Goal: Task Accomplishment & Management: Manage account settings

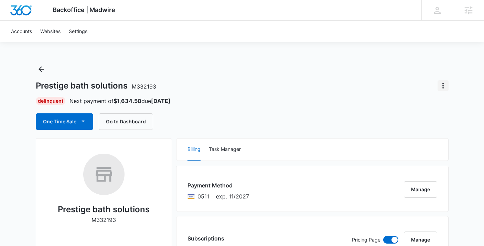
click at [444, 82] on icon "Actions" at bounding box center [443, 86] width 8 height 8
click at [422, 103] on div "Close Account" at bounding box center [416, 105] width 32 height 5
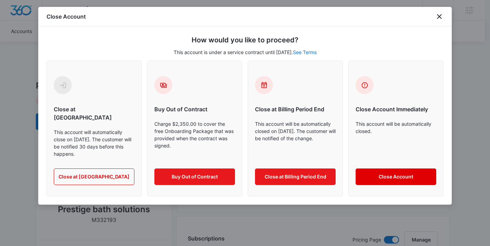
click at [388, 168] on button "Close Account" at bounding box center [395, 176] width 81 height 17
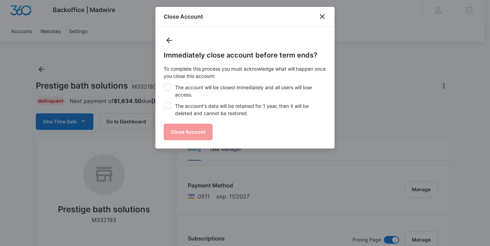
click at [169, 84] on div at bounding box center [167, 87] width 7 height 7
click at [164, 84] on input "The account will be closed immediately and all users will lose access." at bounding box center [164, 84] width 0 height 0
checkbox input "true"
click at [184, 129] on div "Immediately close account before term ends? To complete this process you must a…" at bounding box center [245, 95] width 163 height 90
click at [170, 108] on div at bounding box center [167, 105] width 7 height 7
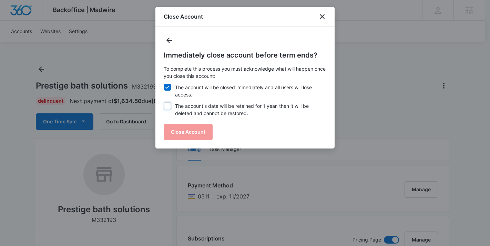
click at [164, 103] on input "The account's data will be retained for 1 year, then it will be deleted and can…" at bounding box center [164, 102] width 0 height 0
checkbox input "true"
click at [185, 137] on button "Close Account" at bounding box center [188, 132] width 49 height 17
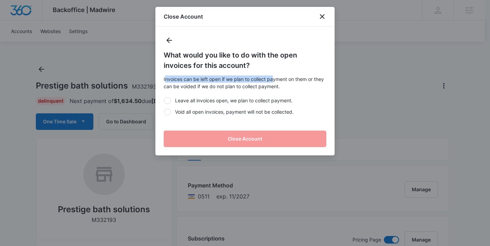
drag, startPoint x: 165, startPoint y: 80, endPoint x: 274, endPoint y: 79, distance: 109.1
click at [274, 79] on p "Invoices can be left open if we plan to collect payment on them or they can be …" at bounding box center [245, 82] width 163 height 14
click at [231, 83] on p "Invoices can be left open if we plan to collect payment on them or they can be …" at bounding box center [245, 82] width 163 height 14
click at [169, 113] on div at bounding box center [167, 111] width 7 height 7
click at [164, 112] on input "Void all open invoices, payment will not be collected." at bounding box center [164, 112] width 0 height 0
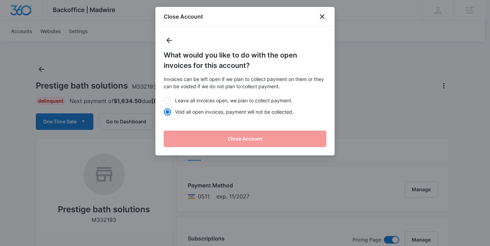
radio input "true"
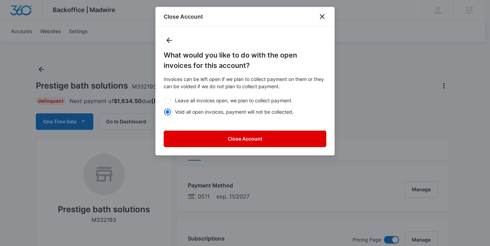
click at [198, 140] on button "Close Account" at bounding box center [245, 138] width 163 height 17
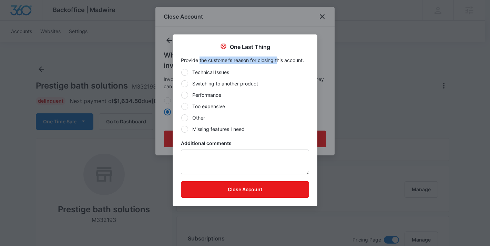
drag, startPoint x: 199, startPoint y: 61, endPoint x: 278, endPoint y: 63, distance: 78.5
click at [278, 63] on p "Provide the customer’s reason for closing this account." at bounding box center [245, 59] width 128 height 7
click at [286, 62] on p "Provide the customer’s reason for closing this account." at bounding box center [245, 59] width 128 height 7
click at [186, 120] on div at bounding box center [184, 117] width 7 height 7
click at [181, 118] on input "Other" at bounding box center [181, 117] width 0 height 0
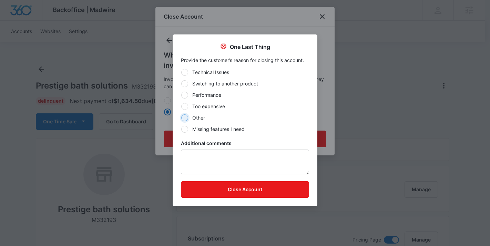
radio input "true"
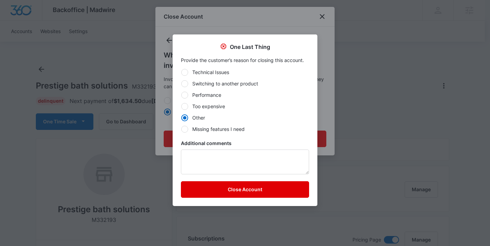
click at [252, 188] on button "Close Account" at bounding box center [245, 189] width 128 height 17
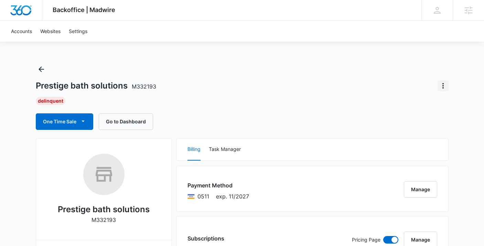
click at [447, 87] on icon "Actions" at bounding box center [443, 86] width 8 height 8
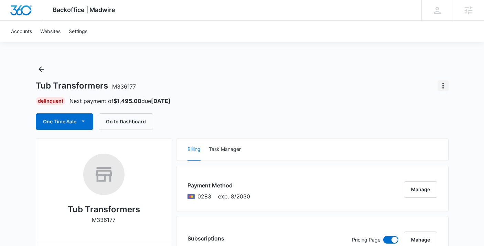
click at [440, 86] on icon "Actions" at bounding box center [443, 86] width 8 height 8
click at [424, 111] on div "Close Account" at bounding box center [420, 105] width 58 height 22
click at [444, 85] on icon "Actions" at bounding box center [443, 86] width 8 height 8
click at [426, 108] on button "Close Account" at bounding box center [419, 105] width 57 height 10
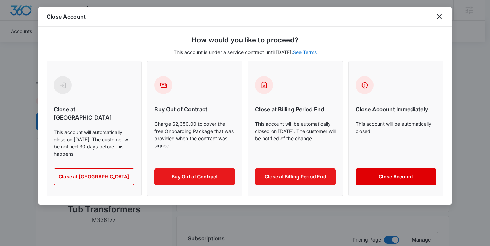
click at [399, 168] on button "Close Account" at bounding box center [395, 176] width 81 height 17
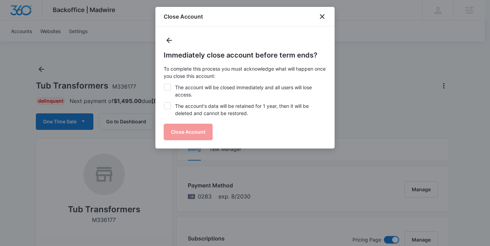
click at [169, 88] on icon at bounding box center [167, 87] width 6 height 6
click at [164, 84] on input "The account will be closed immediately and all users will lose access." at bounding box center [164, 84] width 0 height 0
checkbox input "true"
click at [169, 105] on icon at bounding box center [167, 106] width 6 height 6
click at [164, 103] on input "The account's data will be retained for 1 year, then it will be deleted and can…" at bounding box center [164, 102] width 0 height 0
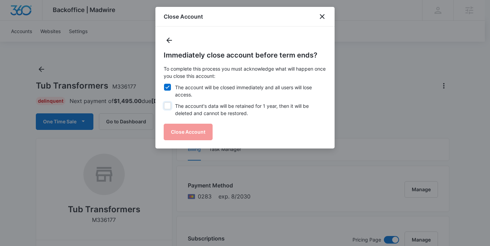
checkbox input "true"
click at [178, 135] on button "Close Account" at bounding box center [188, 132] width 49 height 17
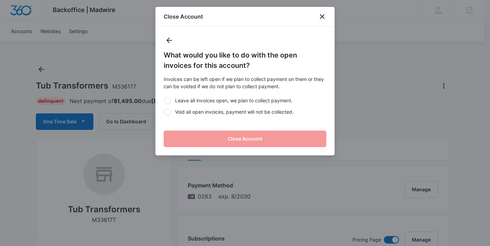
click at [168, 111] on div at bounding box center [167, 111] width 7 height 7
click at [164, 112] on input "Void all open invoices, payment will not be collected." at bounding box center [164, 112] width 0 height 0
radio input "true"
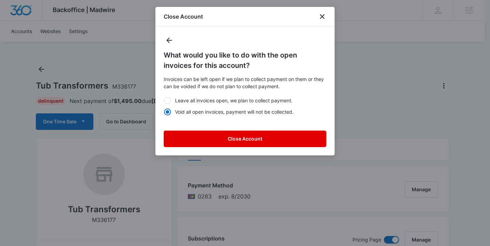
click at [209, 137] on button "Close Account" at bounding box center [245, 138] width 163 height 17
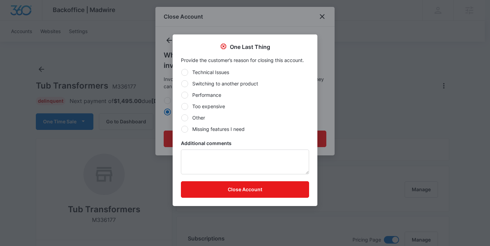
click at [193, 119] on label "Other" at bounding box center [245, 117] width 128 height 7
click at [181, 118] on input "Other" at bounding box center [181, 117] width 0 height 0
radio input "true"
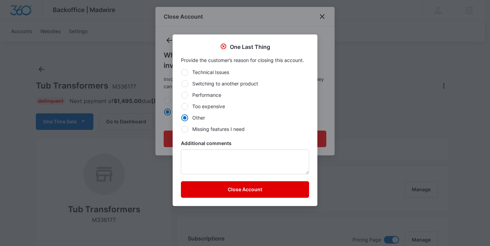
click at [207, 189] on button "Close Account" at bounding box center [245, 189] width 128 height 17
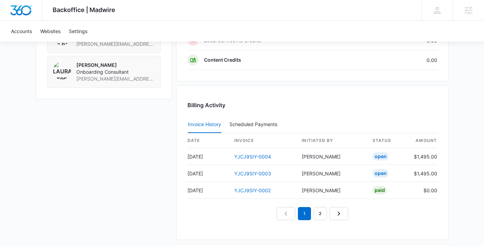
scroll to position [482, 0]
